Goal: Information Seeking & Learning: Learn about a topic

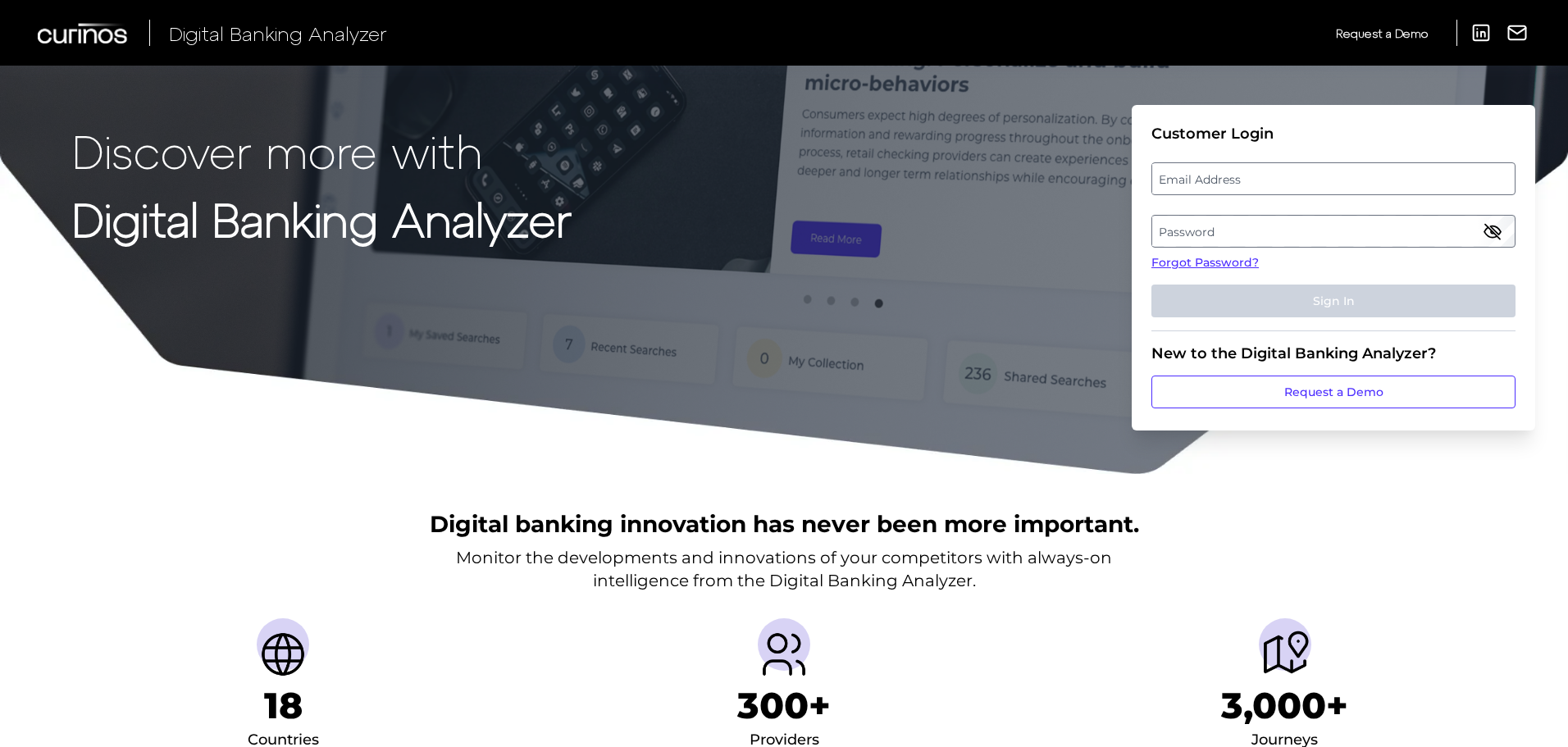
click at [1265, 173] on label "Email Address" at bounding box center [1332, 179] width 362 height 30
click at [1265, 173] on input "email" at bounding box center [1332, 178] width 364 height 33
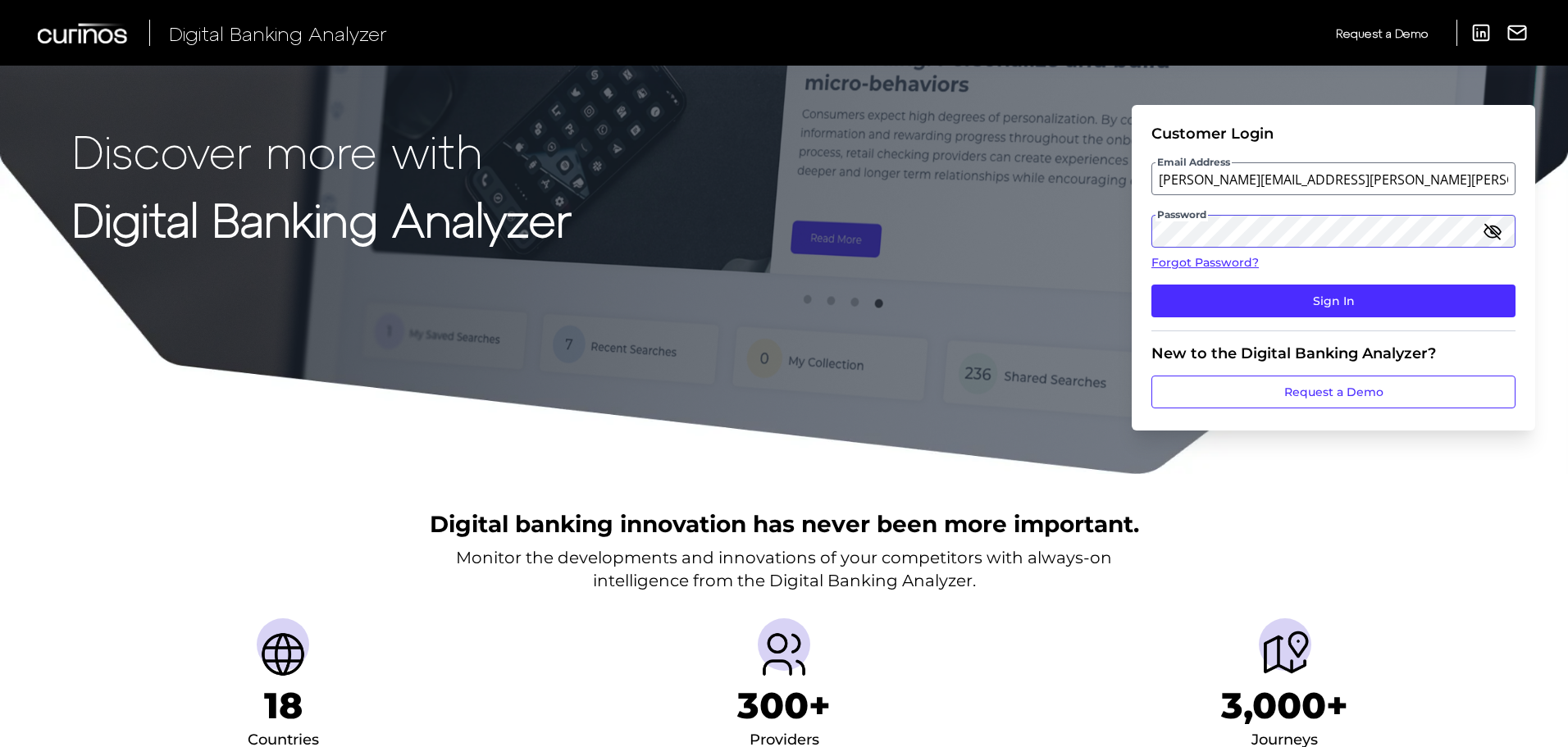
click at [1151, 285] on button "Sign In" at bounding box center [1332, 301] width 364 height 33
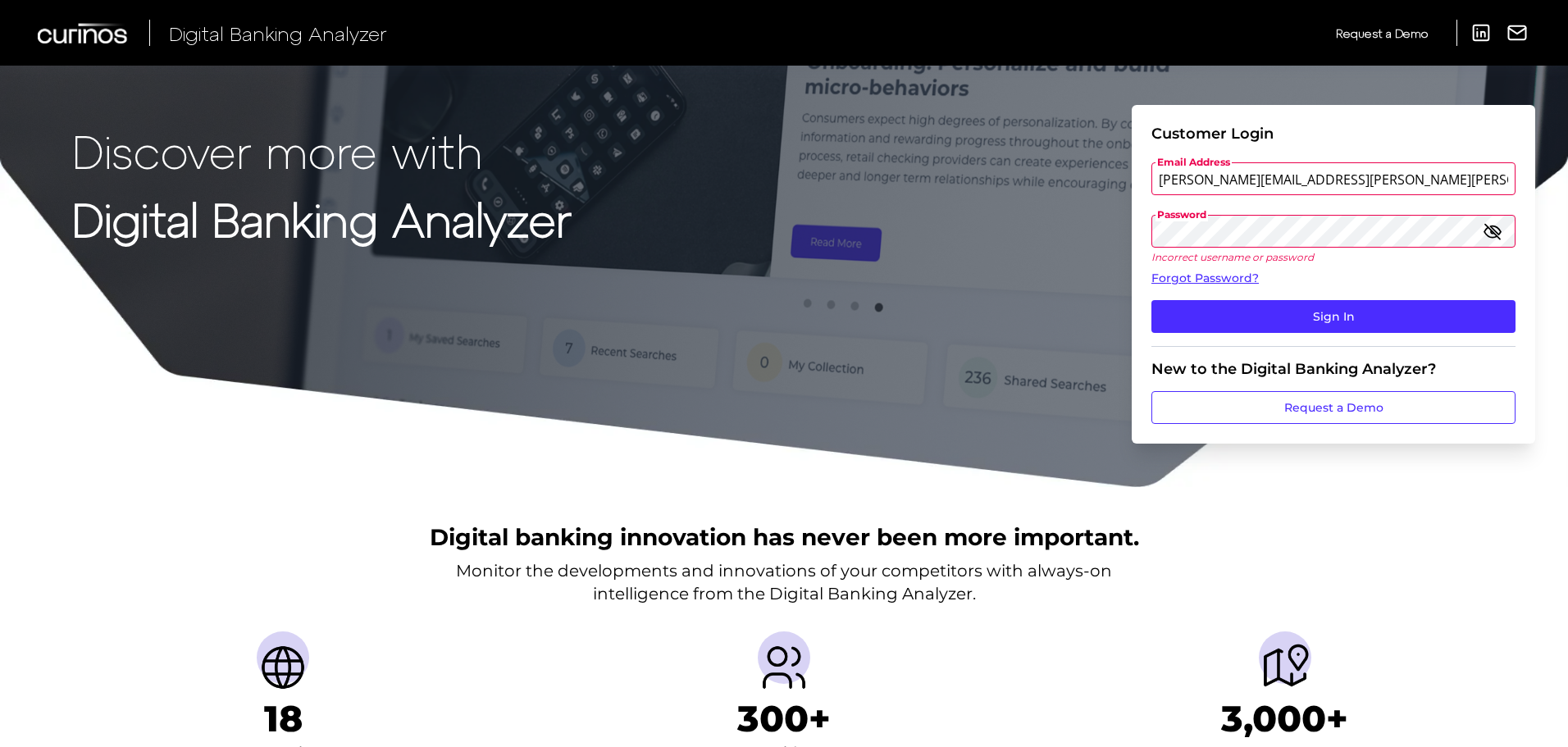
click at [1496, 231] on icon "button" at bounding box center [1492, 231] width 20 height 20
click at [1151, 300] on button "Sign In" at bounding box center [1332, 316] width 364 height 33
click at [1273, 175] on input "[PERSON_NAME][EMAIL_ADDRESS][PERSON_NAME][PERSON_NAME][DOMAIN_NAME]" at bounding box center [1332, 178] width 364 height 33
type input "[PERSON_NAME][EMAIL_ADDRESS][PERSON_NAME][PERSON_NAME][DOMAIN_NAME]"
click at [1151, 300] on button "Sign In" at bounding box center [1332, 316] width 364 height 33
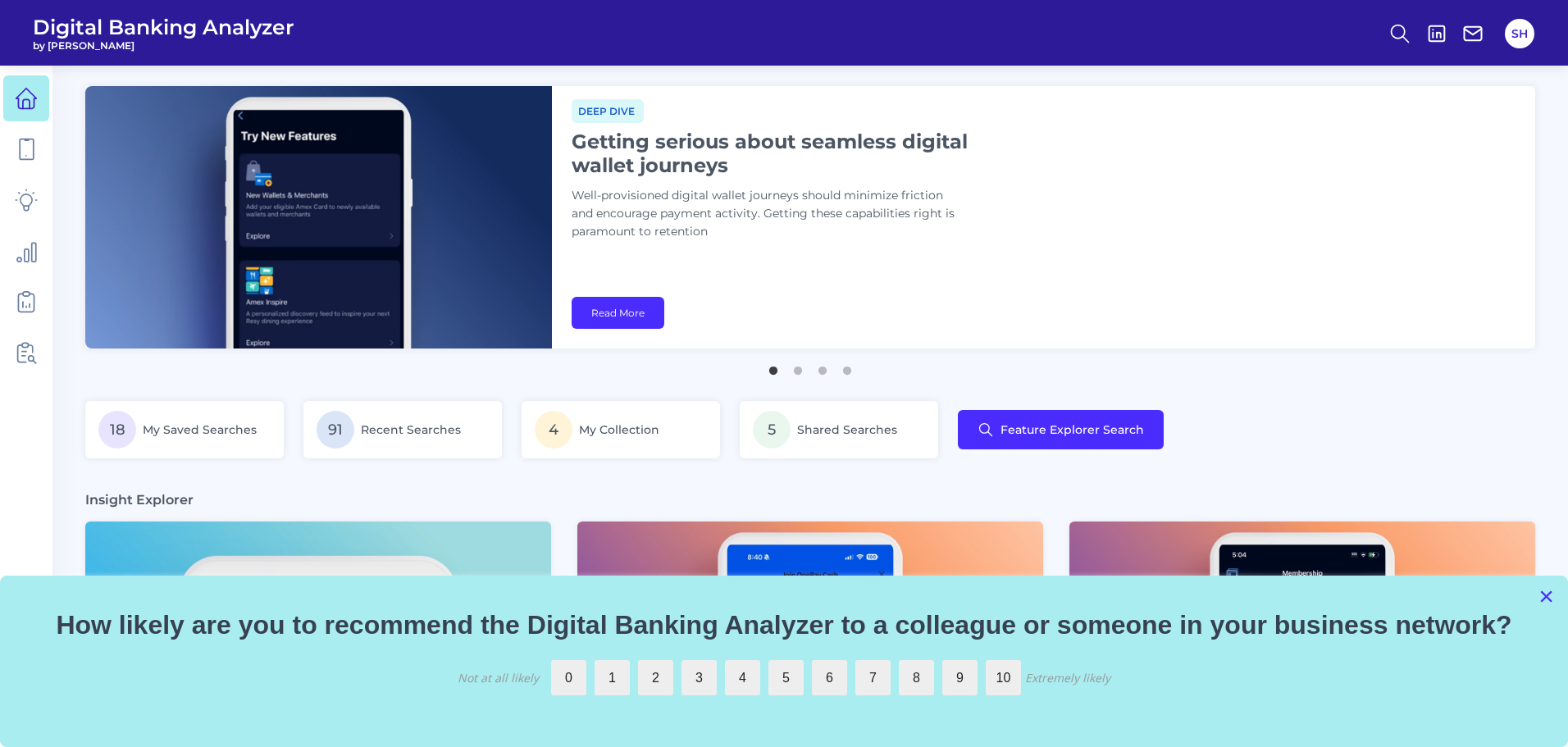
click at [1545, 583] on button "×" at bounding box center [1546, 596] width 16 height 26
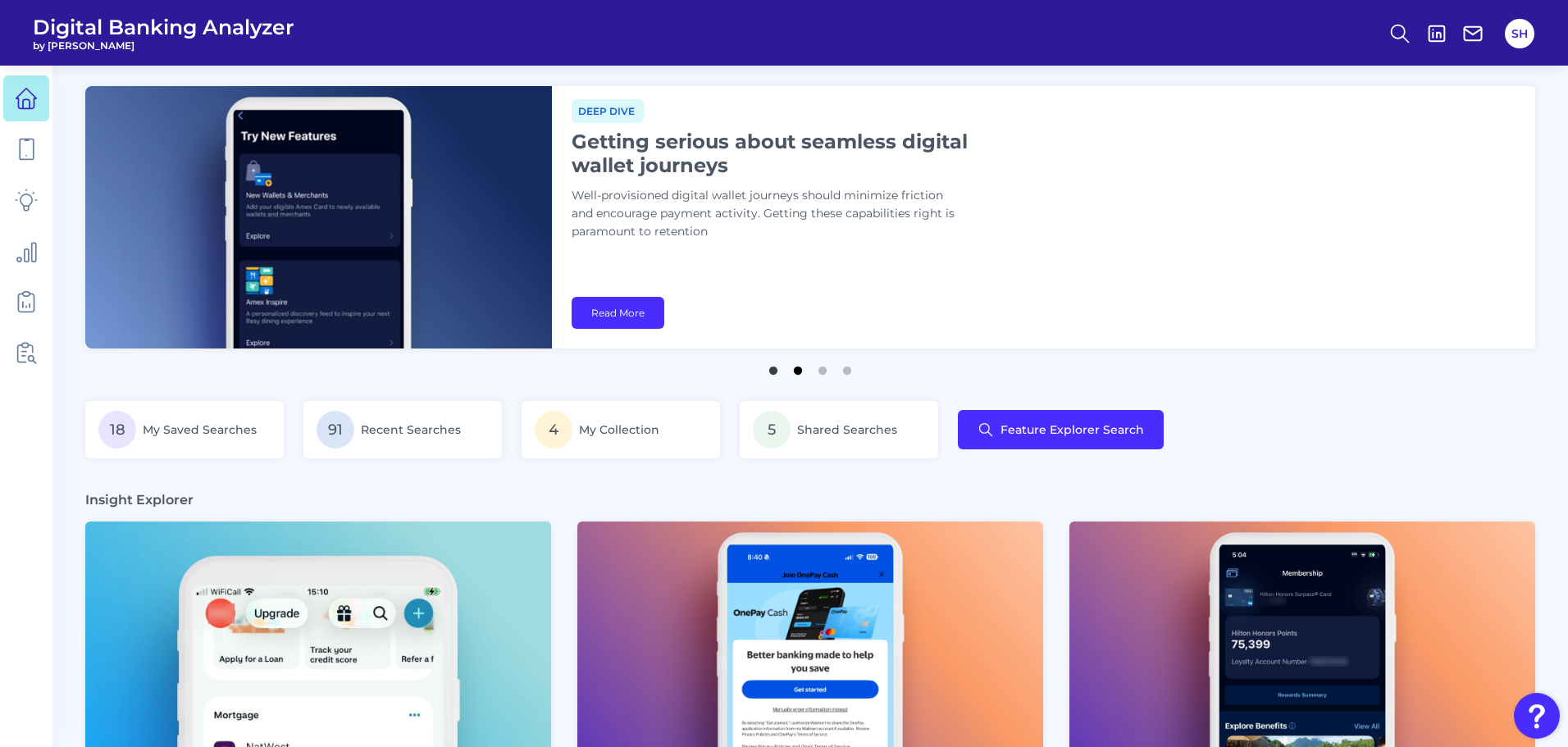
click at [791, 374] on button "2" at bounding box center [798, 367] width 16 height 16
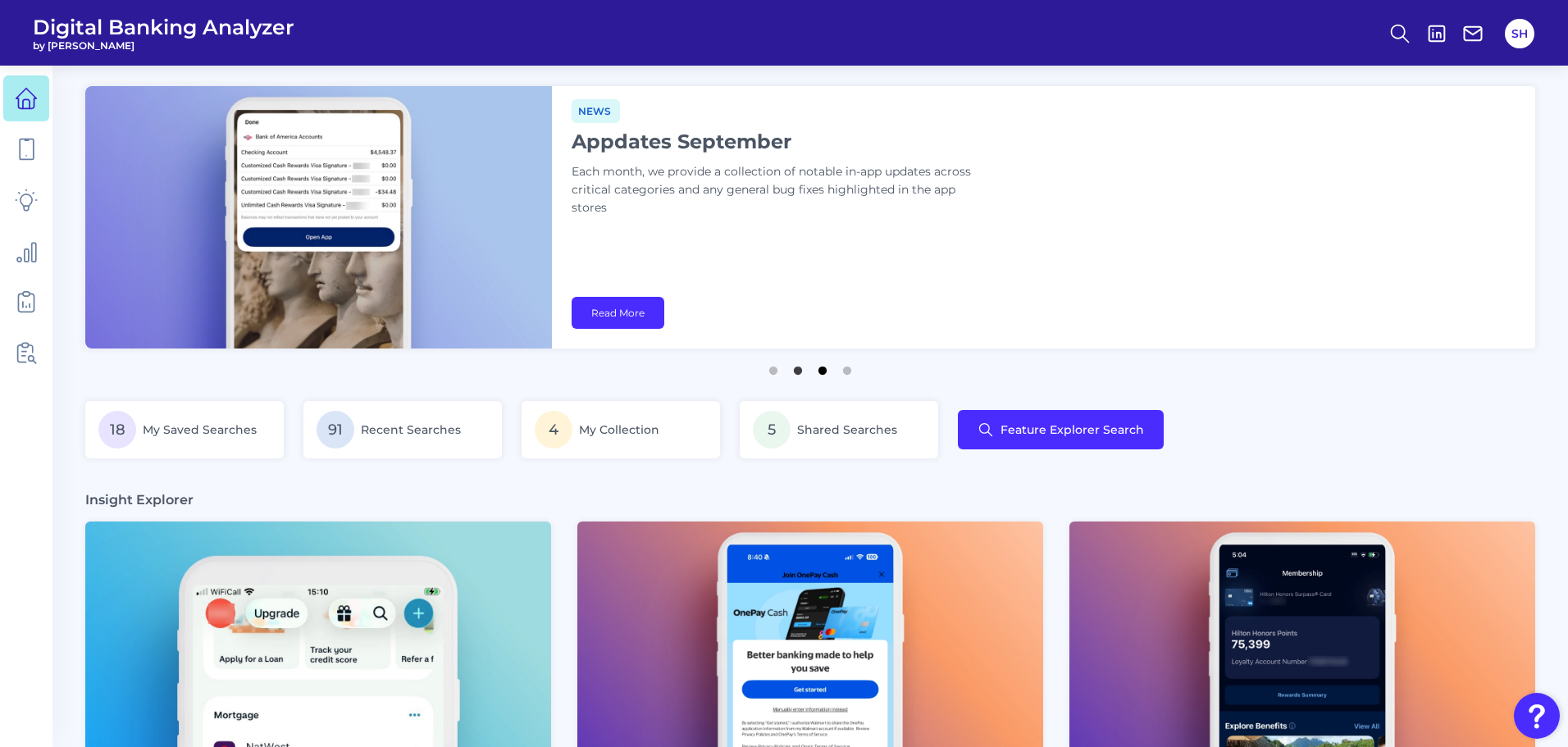
click at [823, 371] on button "3" at bounding box center [822, 367] width 16 height 16
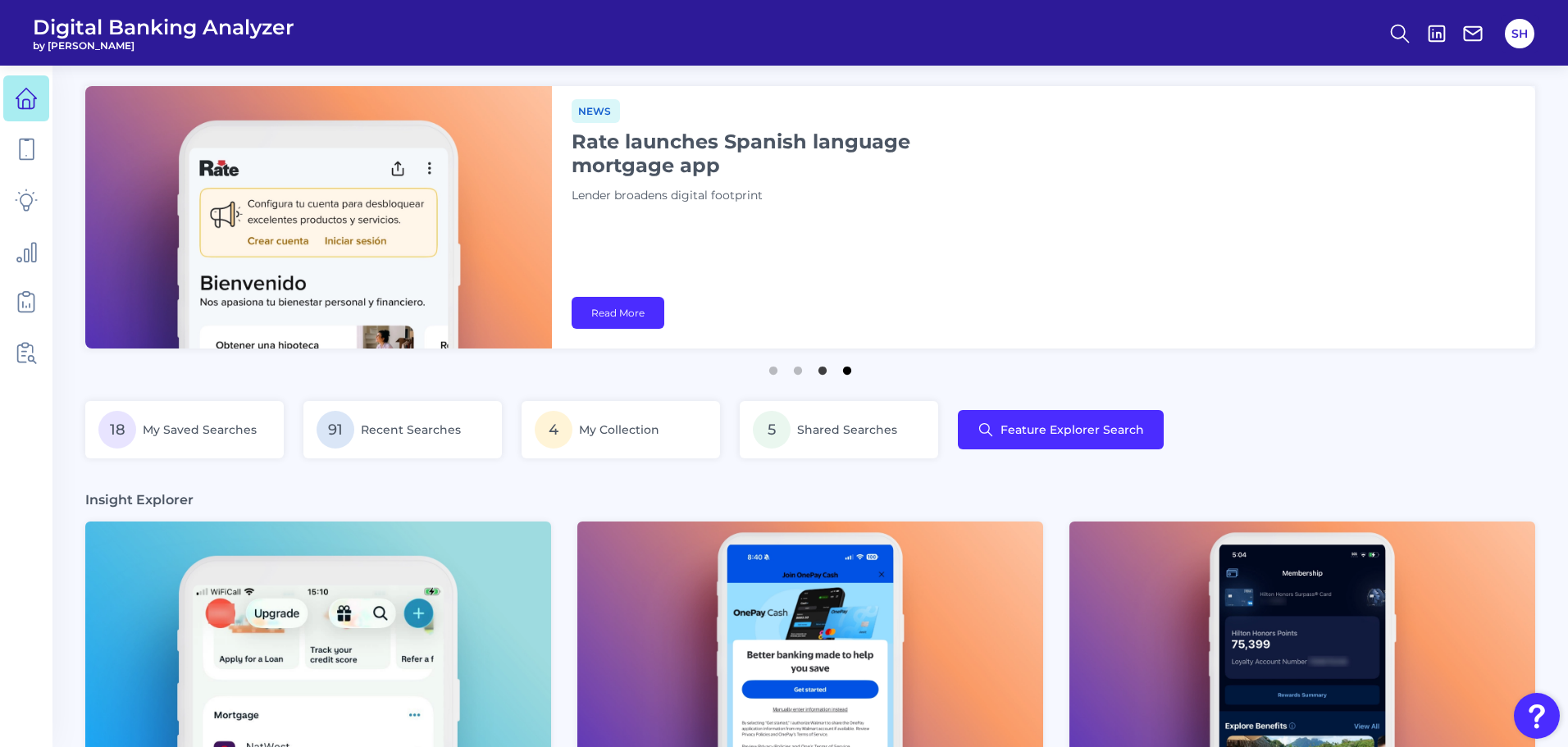
click at [845, 374] on button "4" at bounding box center [847, 367] width 16 height 16
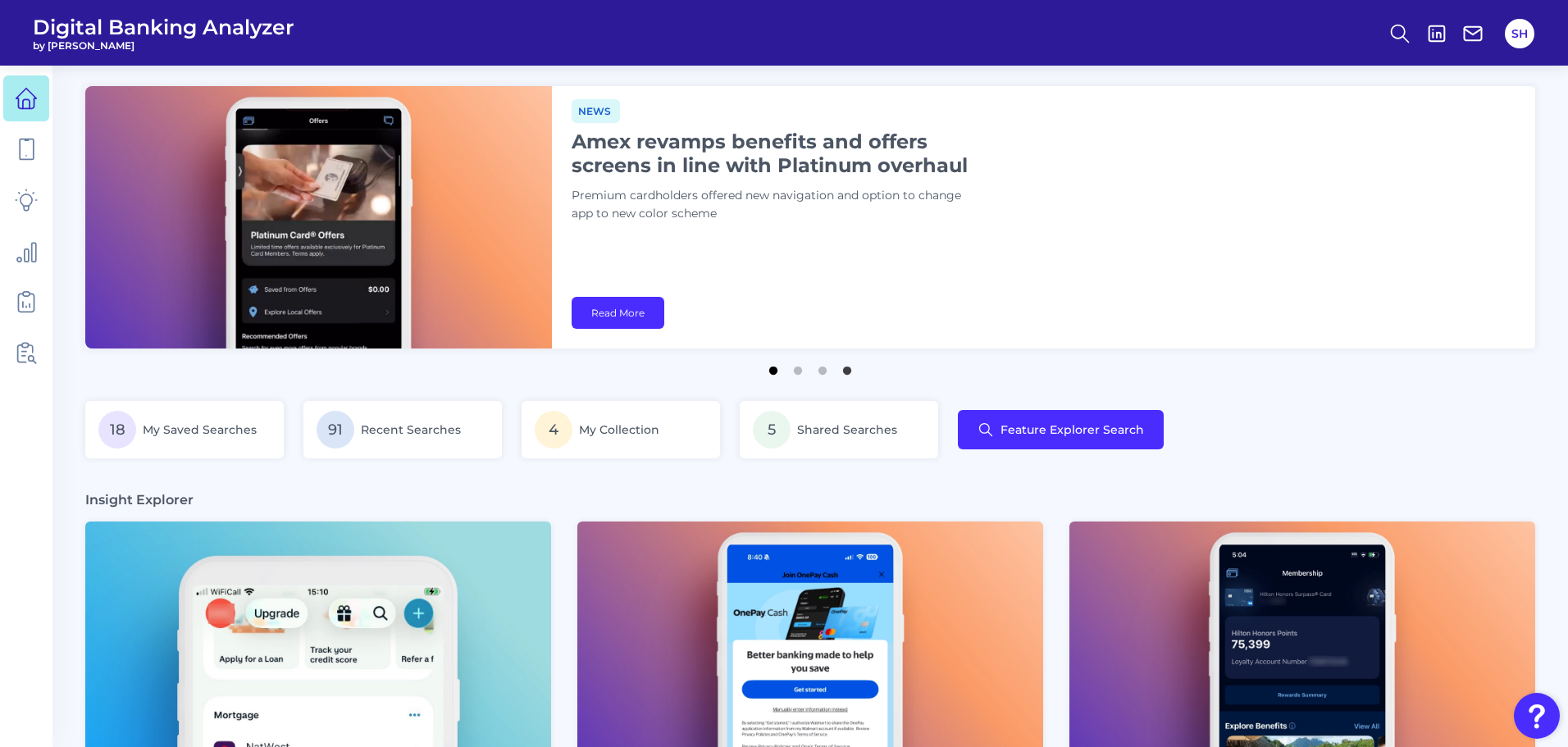
click at [767, 369] on button "1" at bounding box center [773, 367] width 16 height 16
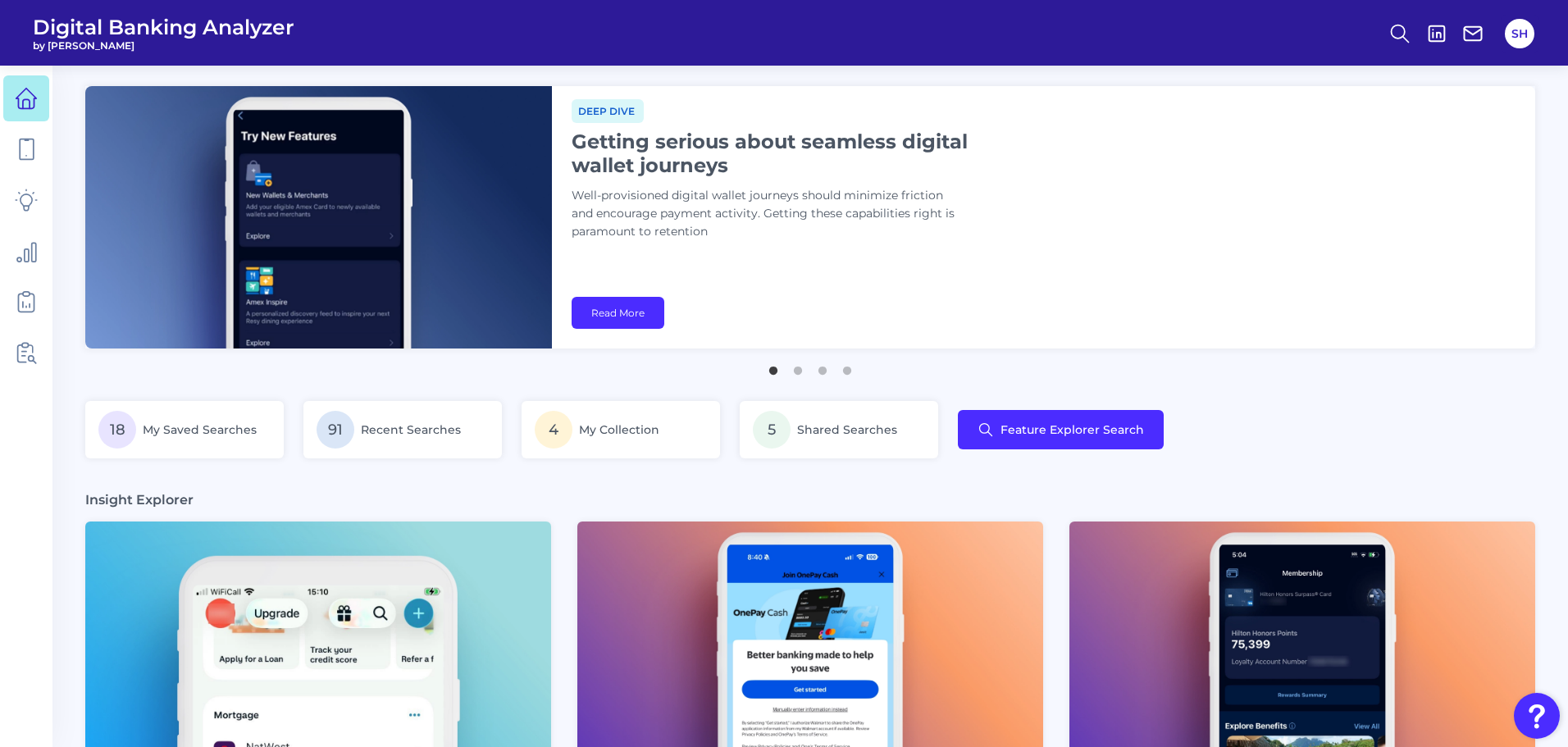
scroll to position [328, 0]
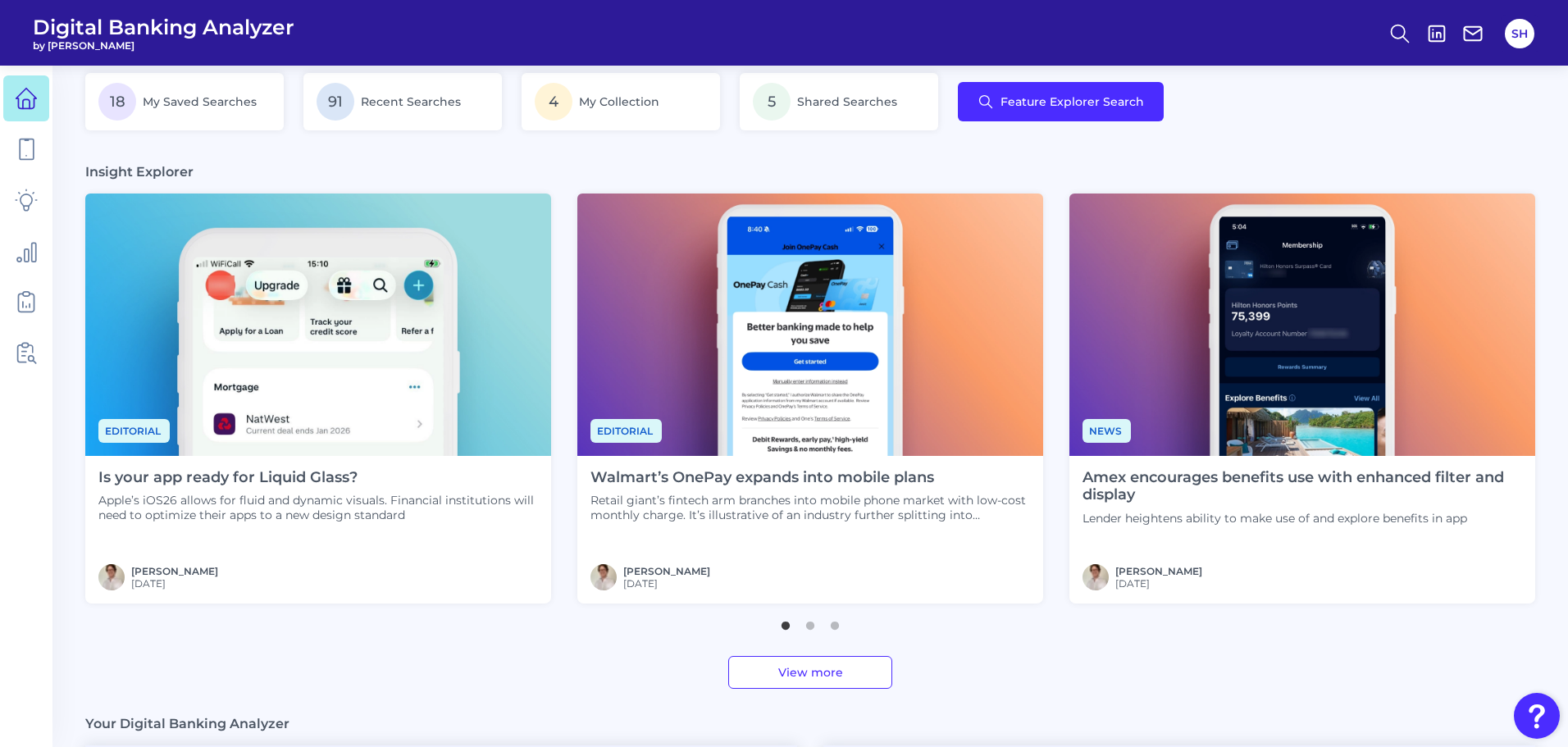
drag, startPoint x: 218, startPoint y: 482, endPoint x: 369, endPoint y: 520, distance: 155.7
click at [489, 606] on div "Editorial Is your app ready for Liquid Glass? Apple’s iOS26 allows for fluid an…" at bounding box center [809, 398] width 1475 height 424
click at [280, 480] on h4 "Is your app ready for Liquid Glass?" at bounding box center [318, 478] width 439 height 18
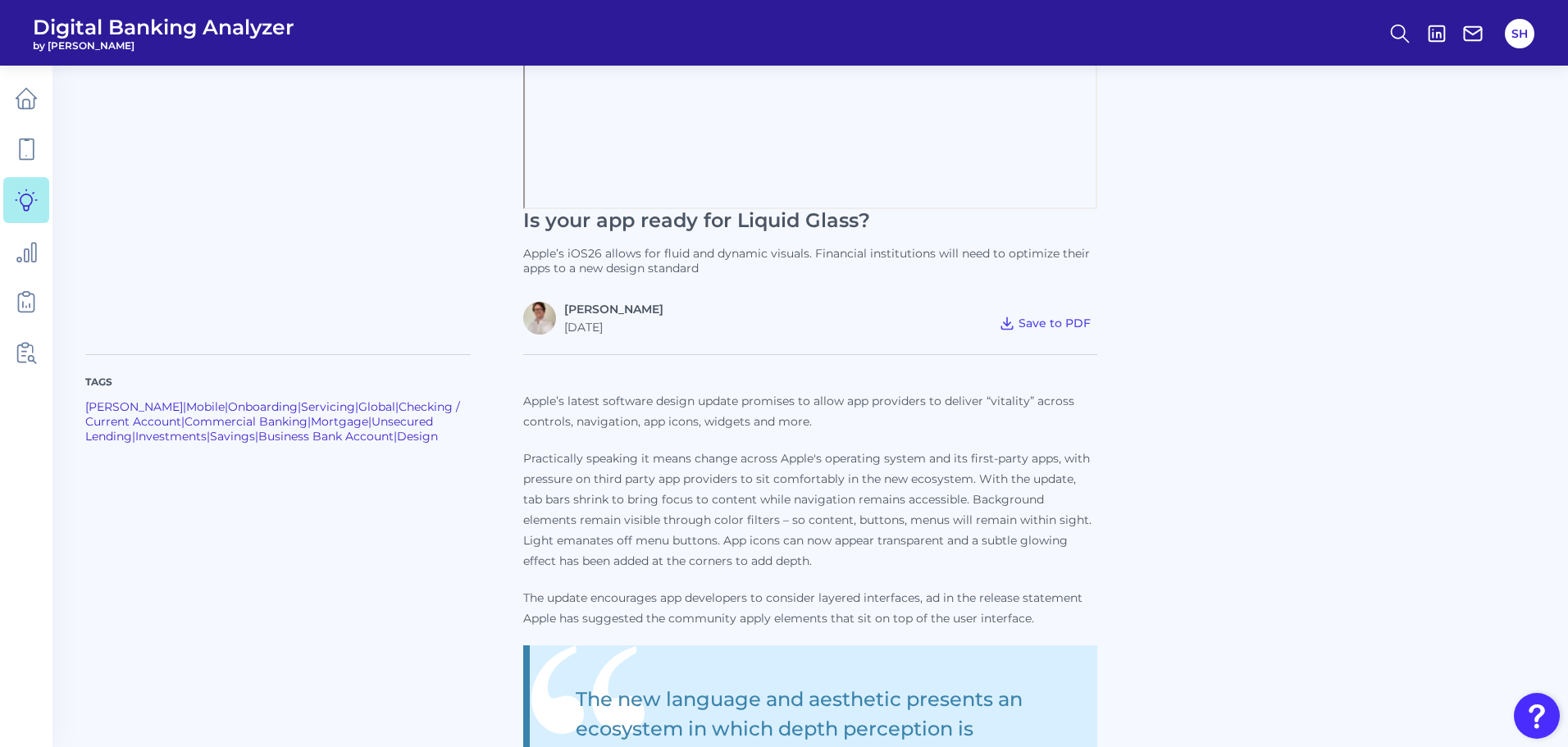
scroll to position [655, 0]
